Goal: Task Accomplishment & Management: Manage account settings

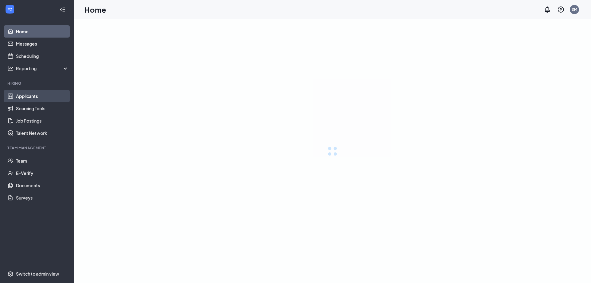
click at [21, 95] on link "Applicants" at bounding box center [42, 96] width 53 height 12
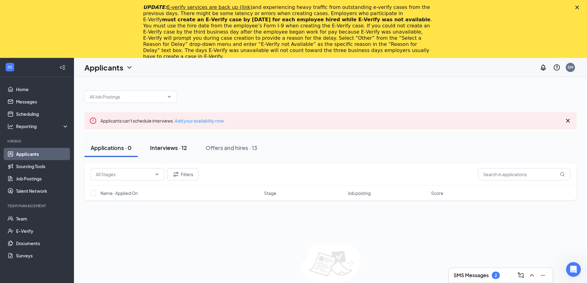
click at [173, 149] on div "Interviews · 12" at bounding box center [168, 148] width 37 height 8
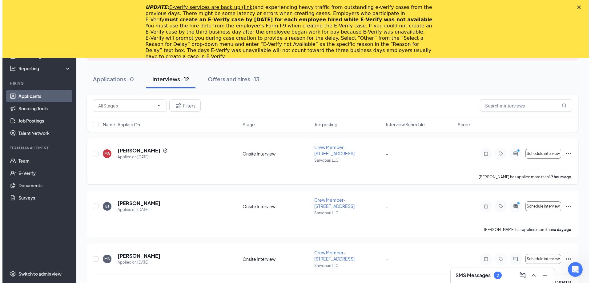
scroll to position [62, 0]
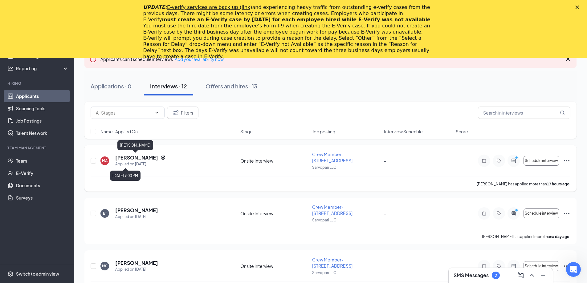
click at [139, 160] on h5 "[PERSON_NAME]" at bounding box center [136, 157] width 43 height 7
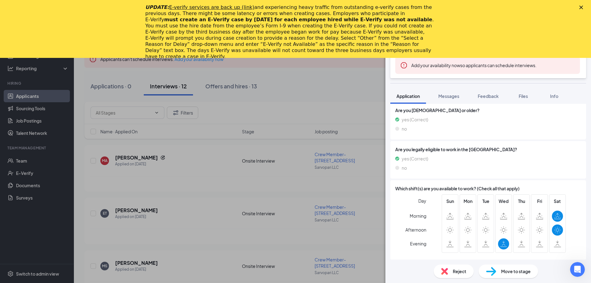
scroll to position [149, 0]
click at [259, 188] on div "MA [PERSON_NAME] Crew Member-[STREET_ADDRESS] at Sarvopari LLC Add a tag Onsite…" at bounding box center [295, 141] width 591 height 283
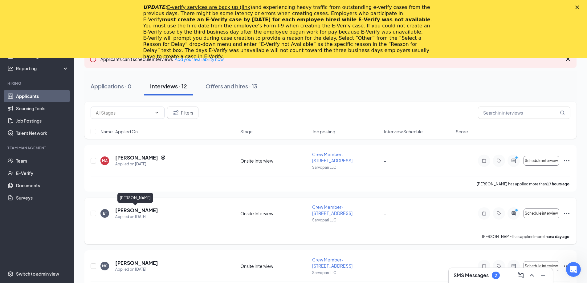
click at [125, 210] on h5 "[PERSON_NAME]" at bounding box center [136, 210] width 43 height 7
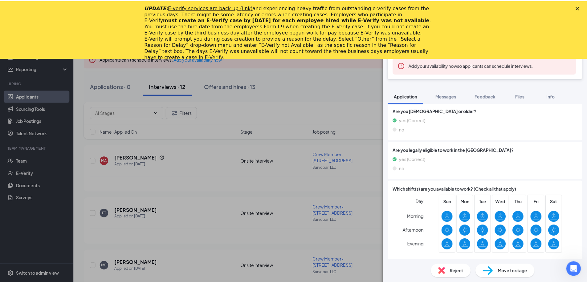
scroll to position [132, 0]
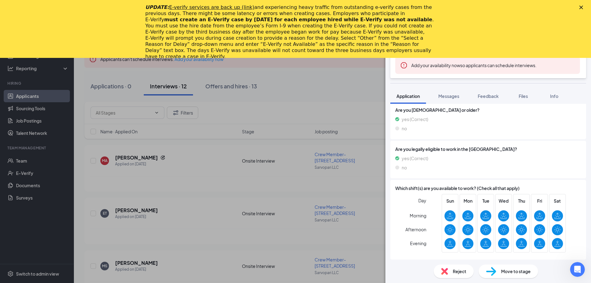
click at [200, 188] on div "ET [PERSON_NAME] Crew Member-[STREET_ADDRESS] at Sarvopari LLC Add a tag Onsite…" at bounding box center [295, 141] width 591 height 283
